Goal: Find specific page/section: Find specific page/section

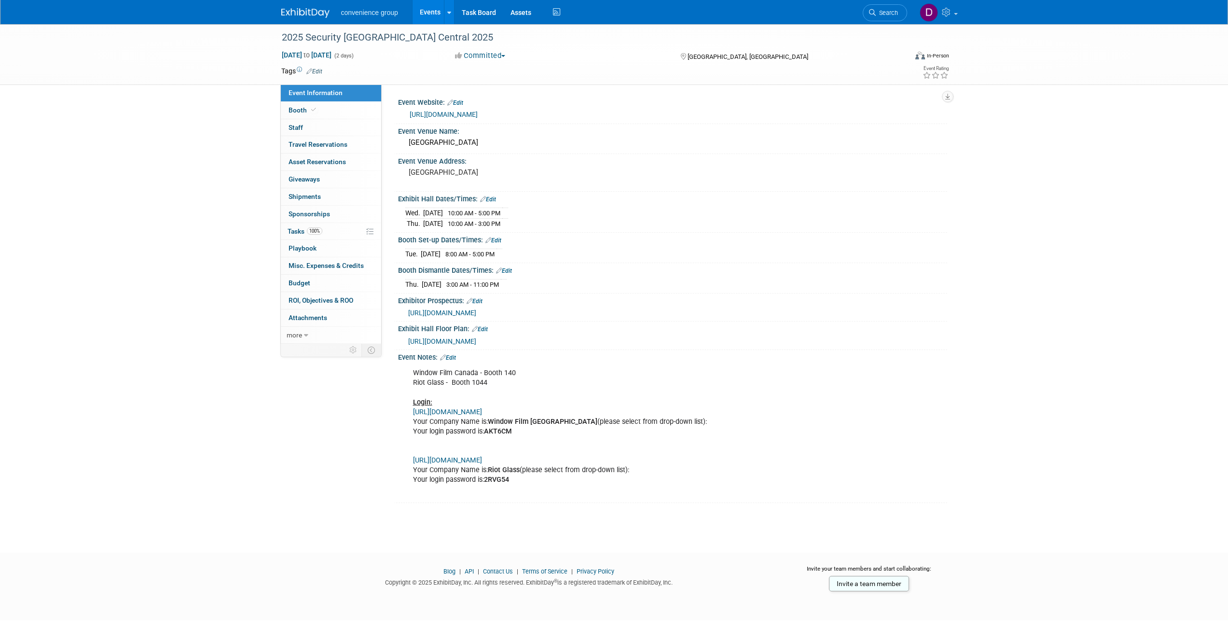
click at [148, 336] on div "2025 Security [GEOGRAPHIC_DATA] Central 2025 [DATE] to [DATE] (2 days) [DATE] t…" at bounding box center [614, 279] width 1228 height 511
click at [203, 272] on div "2025 Security [GEOGRAPHIC_DATA] Central 2025 [DATE] to [DATE] (2 days) [DATE] t…" at bounding box center [614, 279] width 1228 height 511
click at [173, 539] on body "convenience group Events Add Event Bulk Upload Events Shareable Event Boards Re…" at bounding box center [614, 315] width 1228 height 630
click at [318, 472] on div "Event Information Event Info Booth Booth 0 Staff 0 Staff 0 Travel Reservations …" at bounding box center [614, 263] width 681 height 479
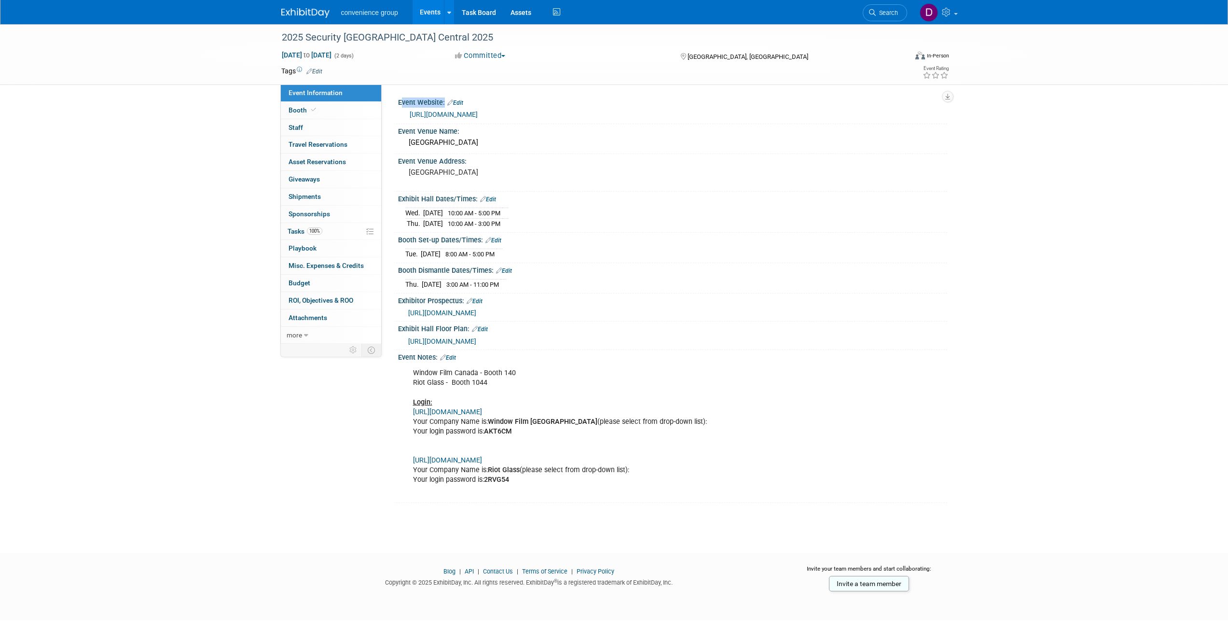
click at [318, 472] on div "Event Information Event Info Booth Booth 0 Staff 0 Staff 0 Travel Reservations …" at bounding box center [614, 263] width 681 height 479
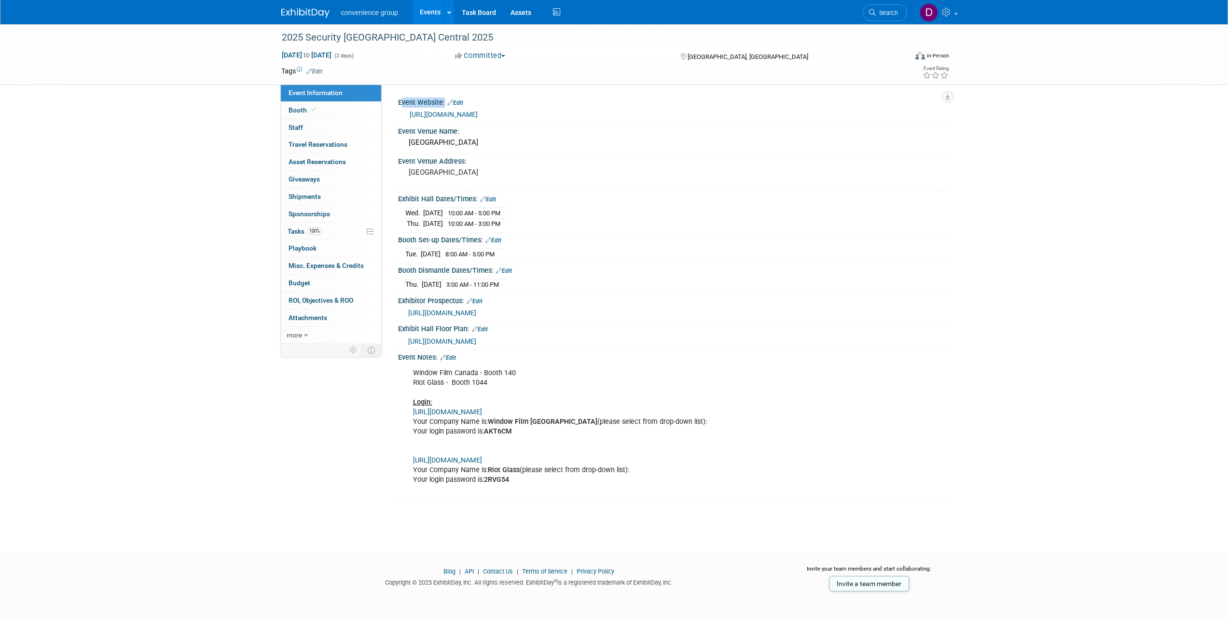
click at [318, 472] on div "Event Information Event Info Booth Booth 0 Staff 0 Staff 0 Travel Reservations …" at bounding box center [614, 263] width 681 height 479
click at [305, 491] on div "Event Information Event Info Booth Booth 0 Staff 0 Staff 0 Travel Reservations …" at bounding box center [614, 263] width 681 height 479
click at [1110, 473] on div "2025 Security [GEOGRAPHIC_DATA] Central 2025 [DATE] to [DATE] (2 days) [DATE] t…" at bounding box center [614, 279] width 1228 height 511
drag, startPoint x: 101, startPoint y: 348, endPoint x: 117, endPoint y: 382, distance: 36.9
click at [106, 365] on div "2025 Security [GEOGRAPHIC_DATA] Central 2025 [DATE] to [DATE] (2 days) [DATE] t…" at bounding box center [614, 279] width 1228 height 511
